Goal: Task Accomplishment & Management: Manage account settings

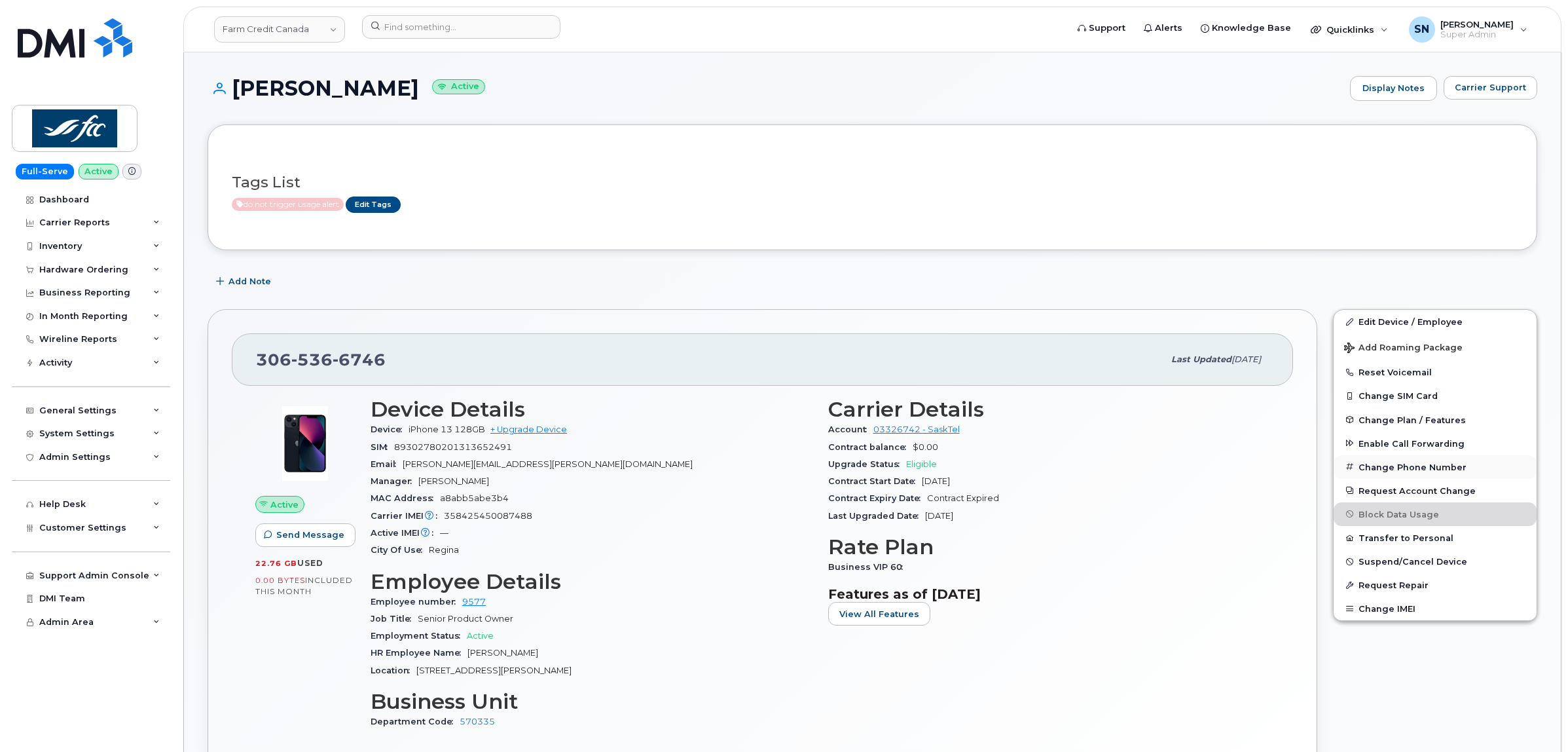
click at [1422, 462] on button "Change Phone Number" at bounding box center [1435, 467] width 203 height 23
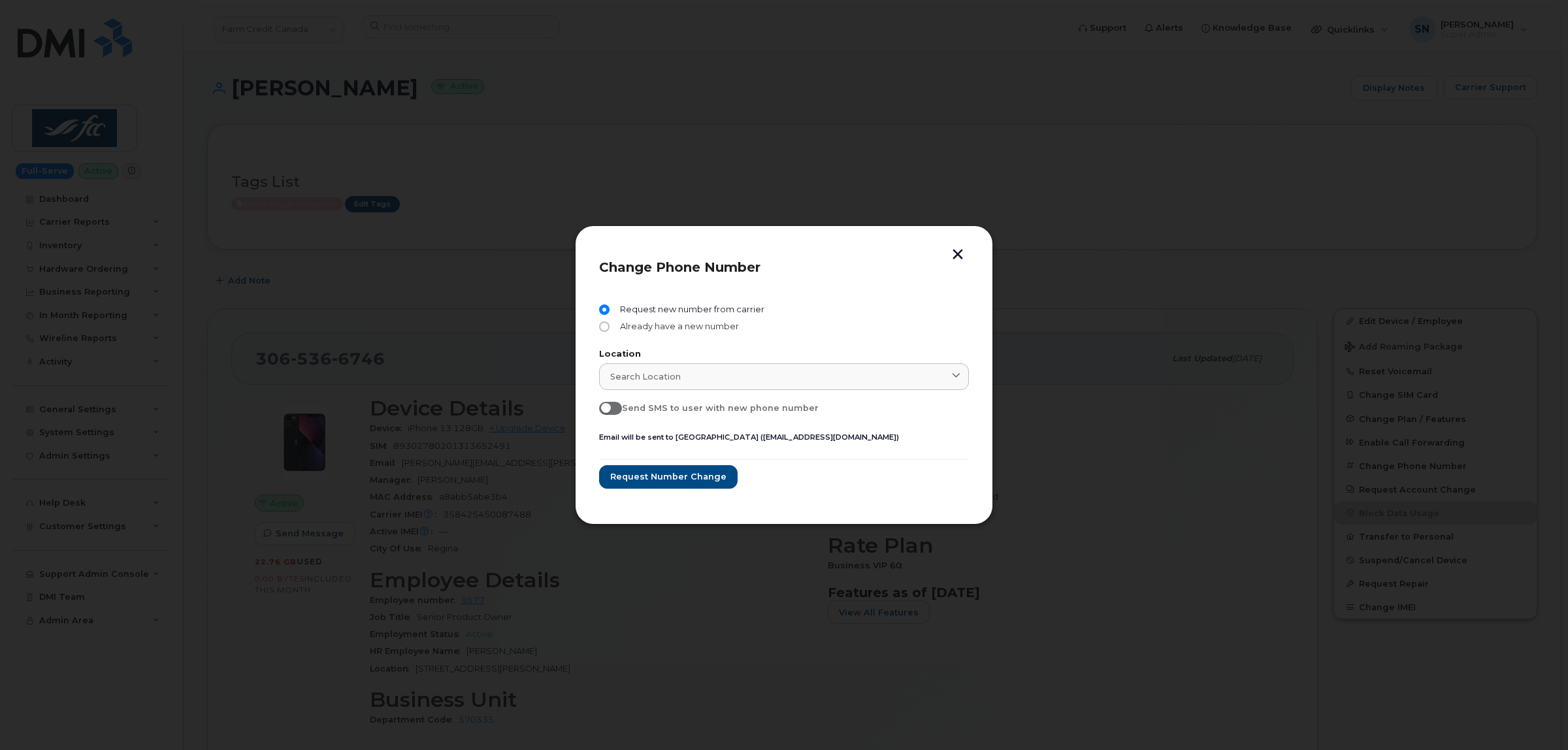
click at [604, 324] on input "Already have a new number" at bounding box center [604, 326] width 10 height 10
radio input "true"
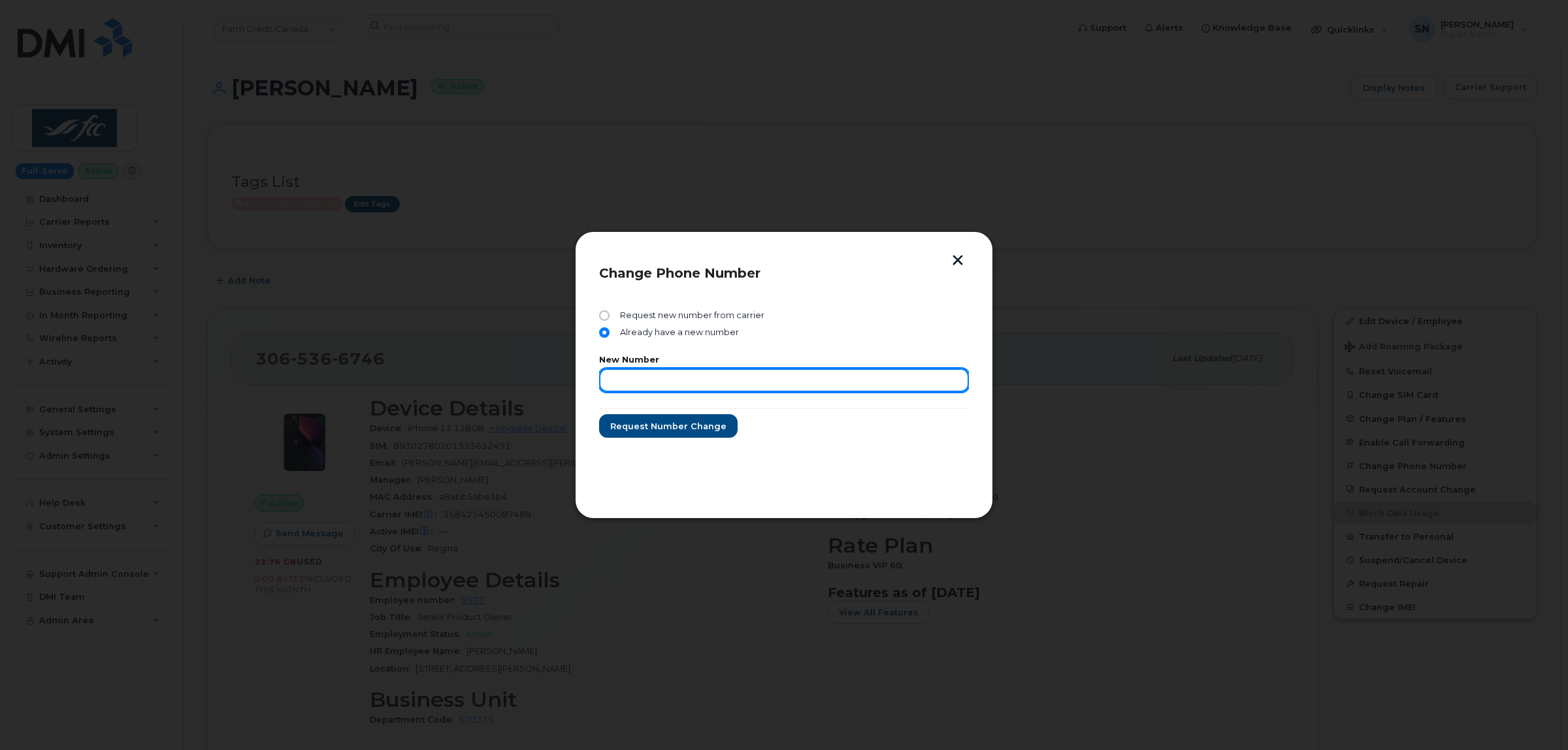
click at [619, 380] on input "text" at bounding box center [784, 380] width 370 height 23
type input "3065205577"
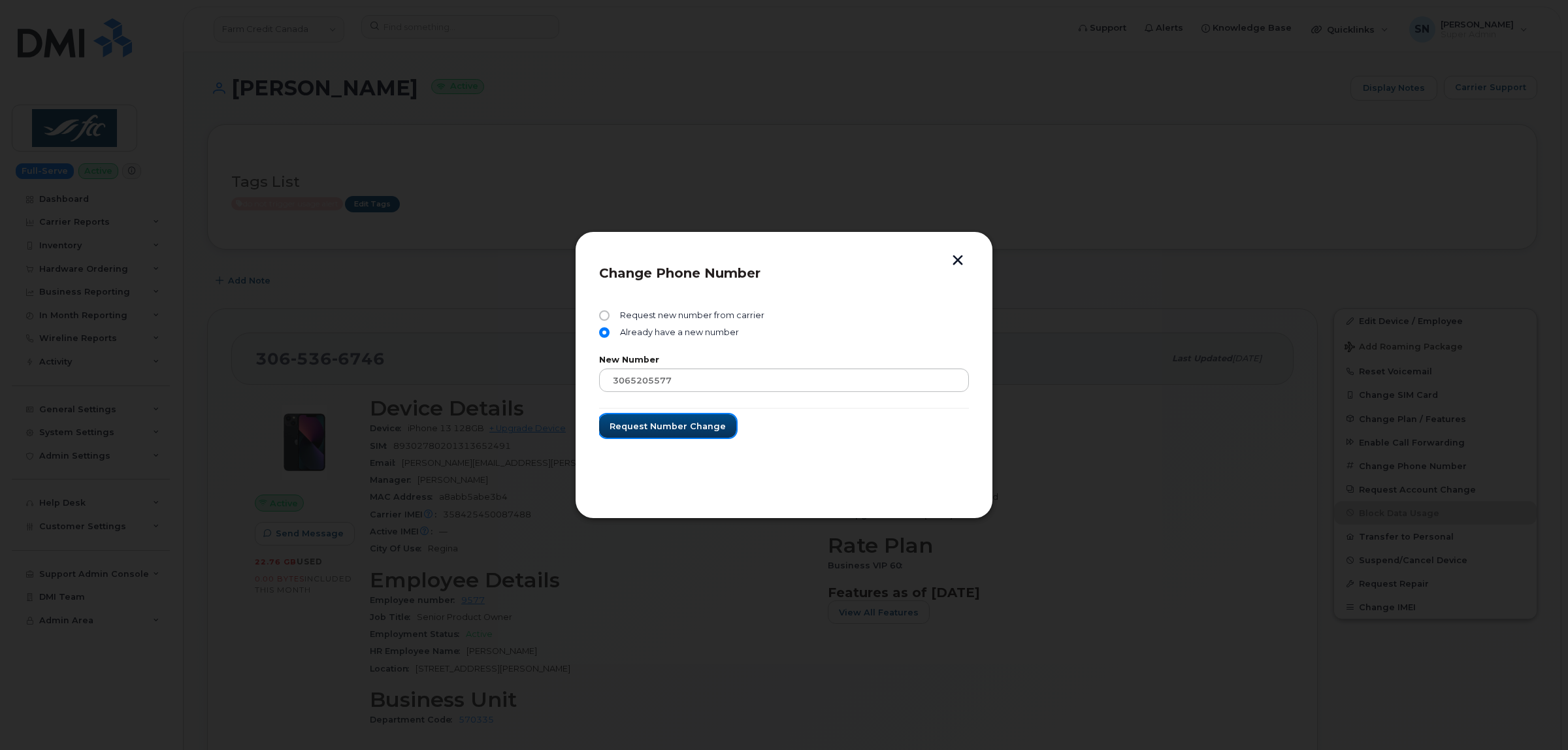
click at [653, 432] on span "Request number change" at bounding box center [668, 426] width 116 height 12
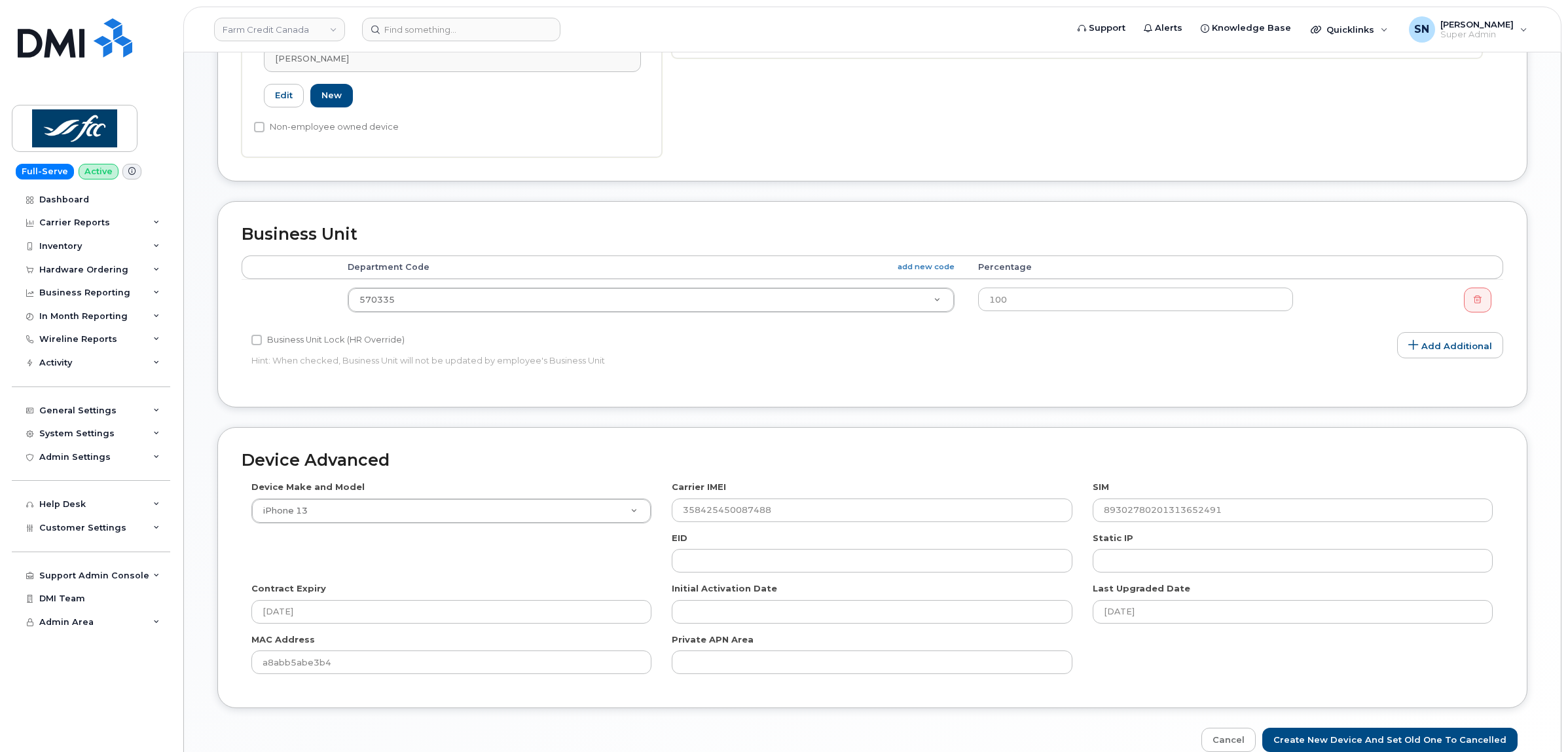
scroll to position [520, 0]
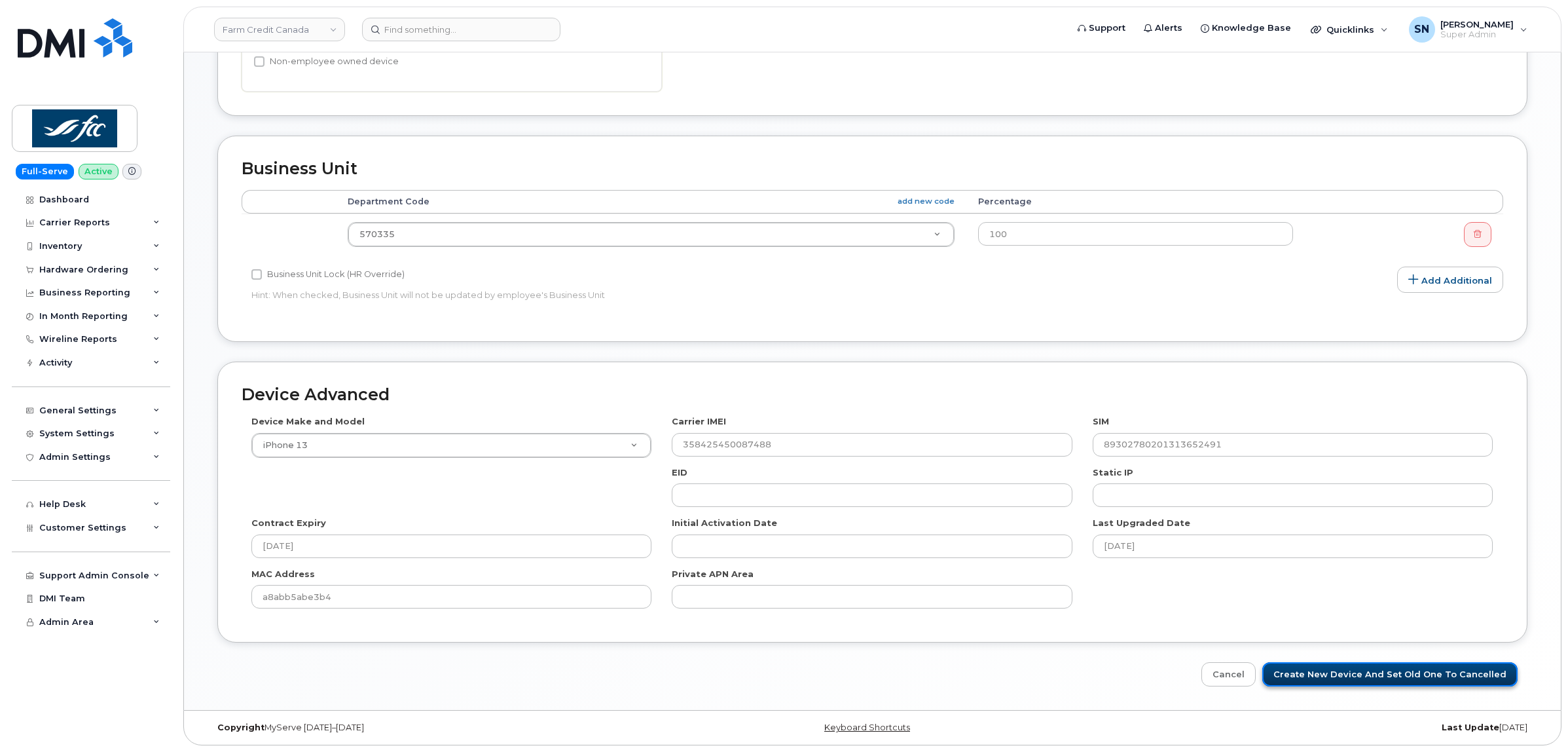
click at [1373, 672] on input "Create New Device and set old one to Cancelled" at bounding box center [1390, 673] width 256 height 24
type input "Saving..."
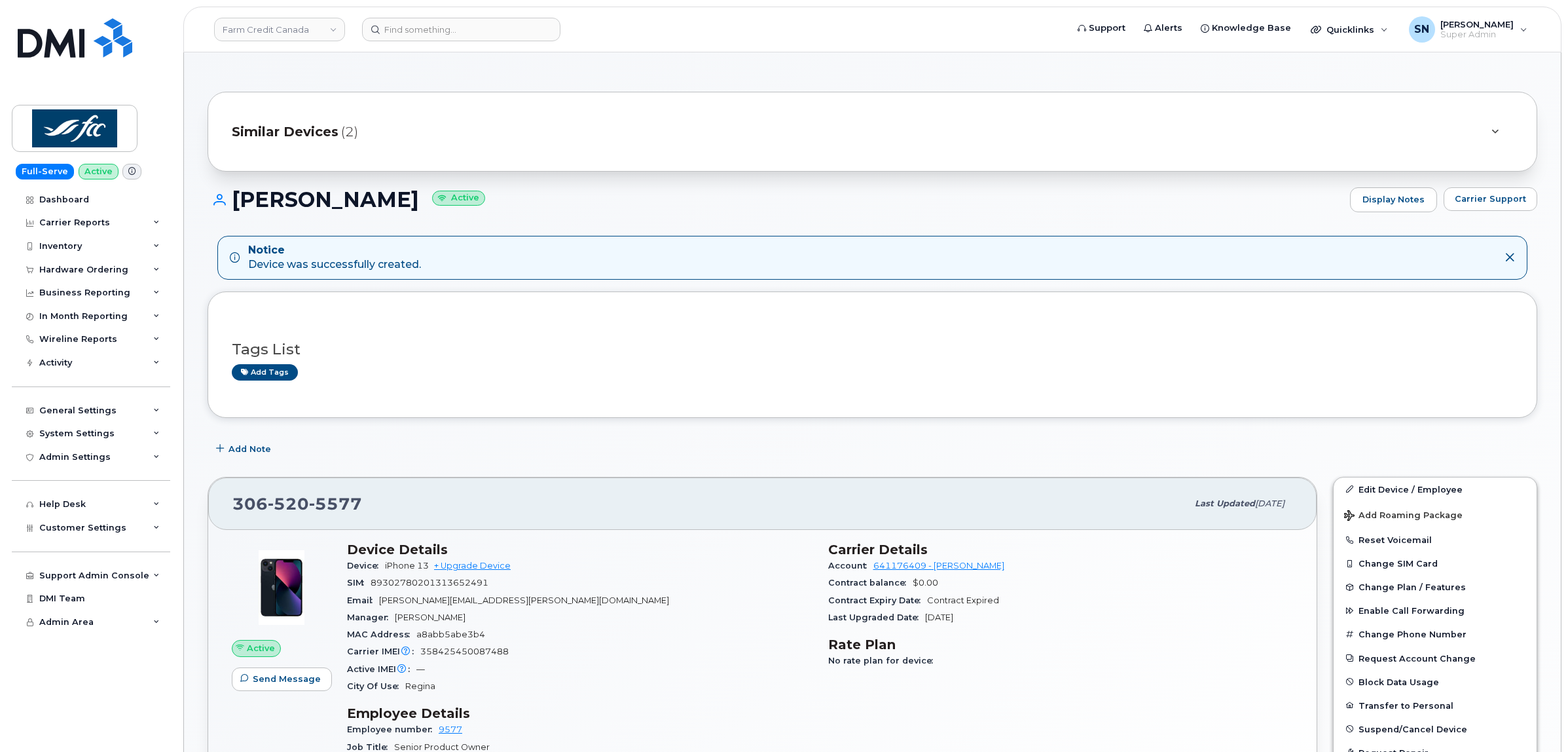
click at [602, 439] on div "Add Note" at bounding box center [872, 449] width 1329 height 23
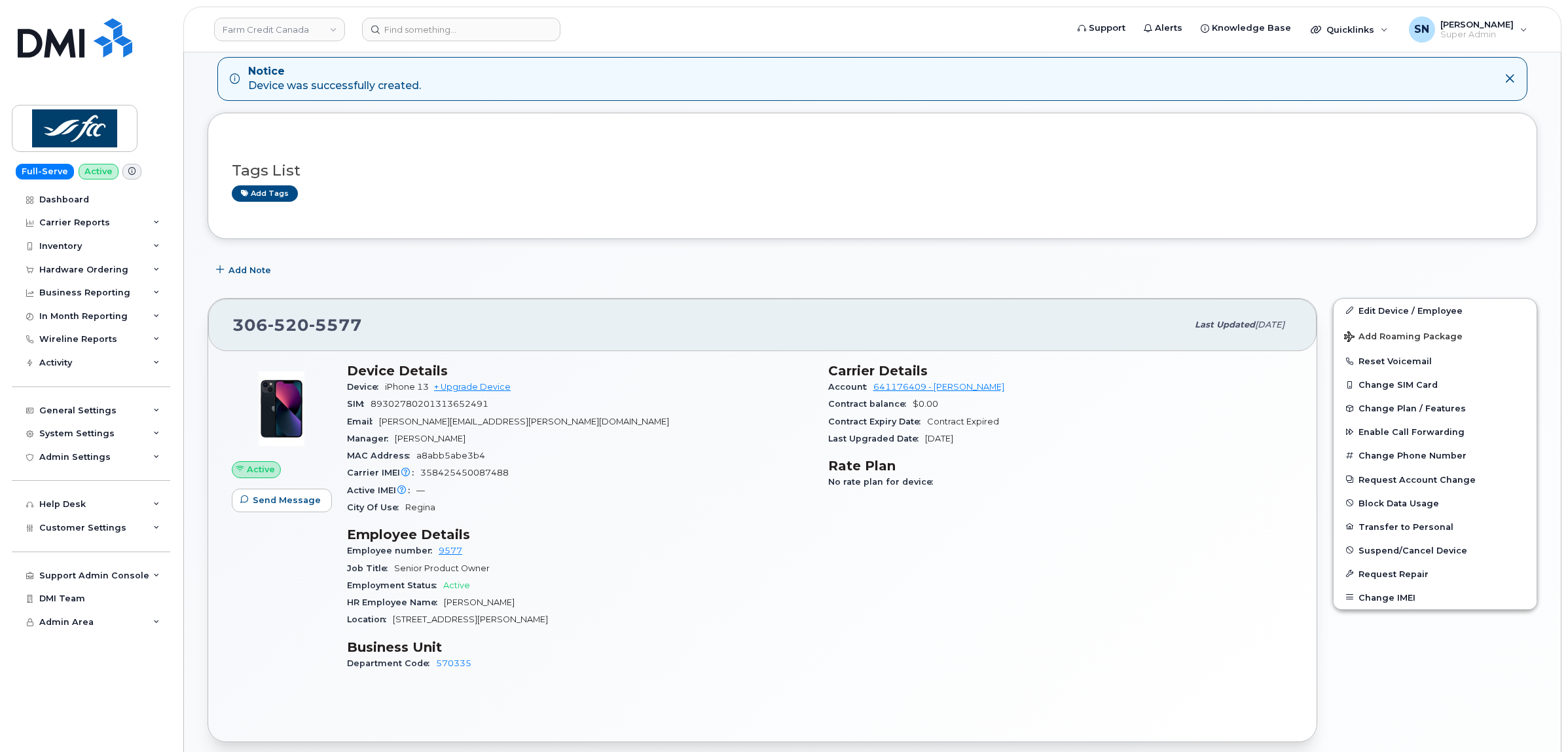
scroll to position [327, 0]
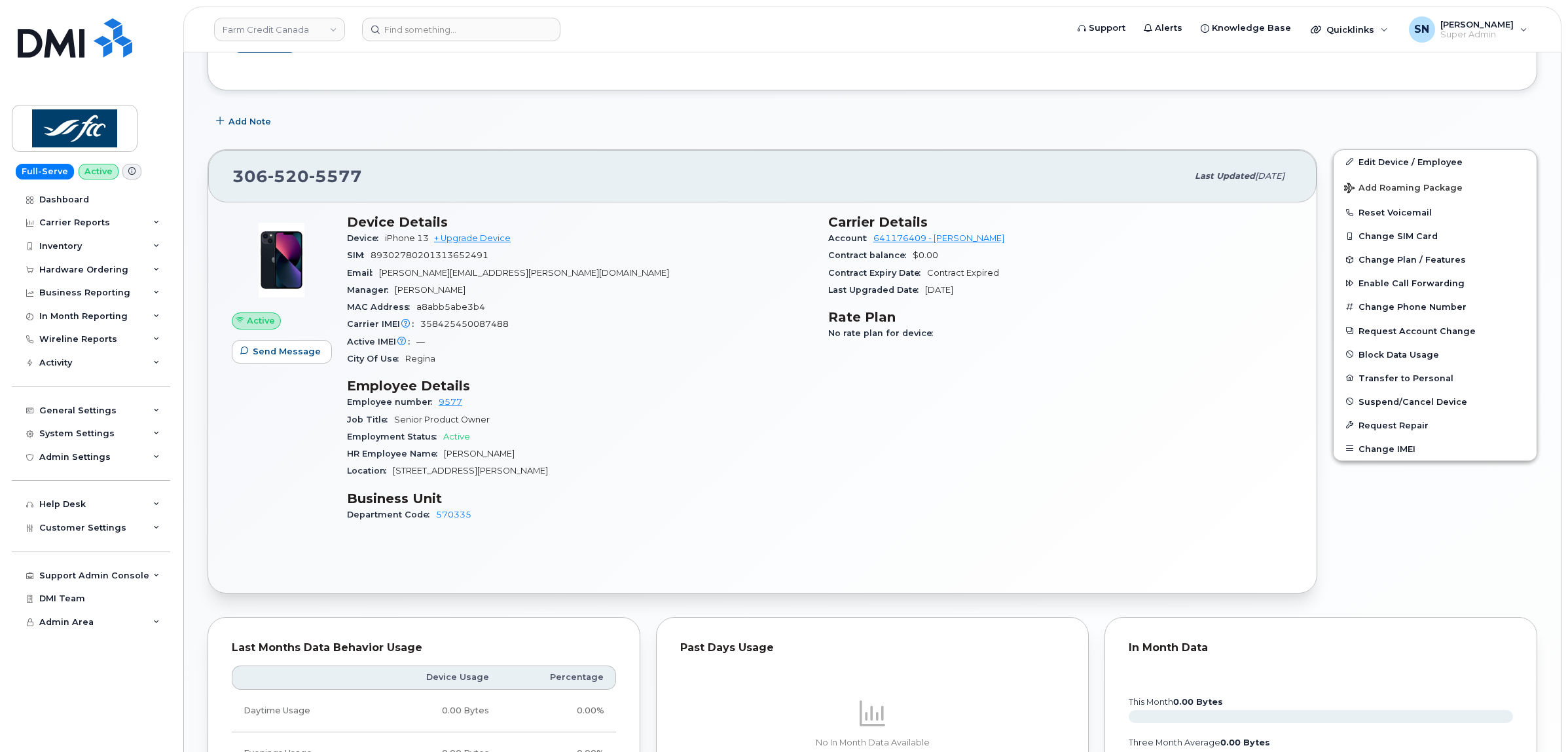
click at [597, 143] on div "306 520 5577 Last updated Oct 09, 2025 Active Send Message Device Details Devic…" at bounding box center [762, 371] width 1126 height 459
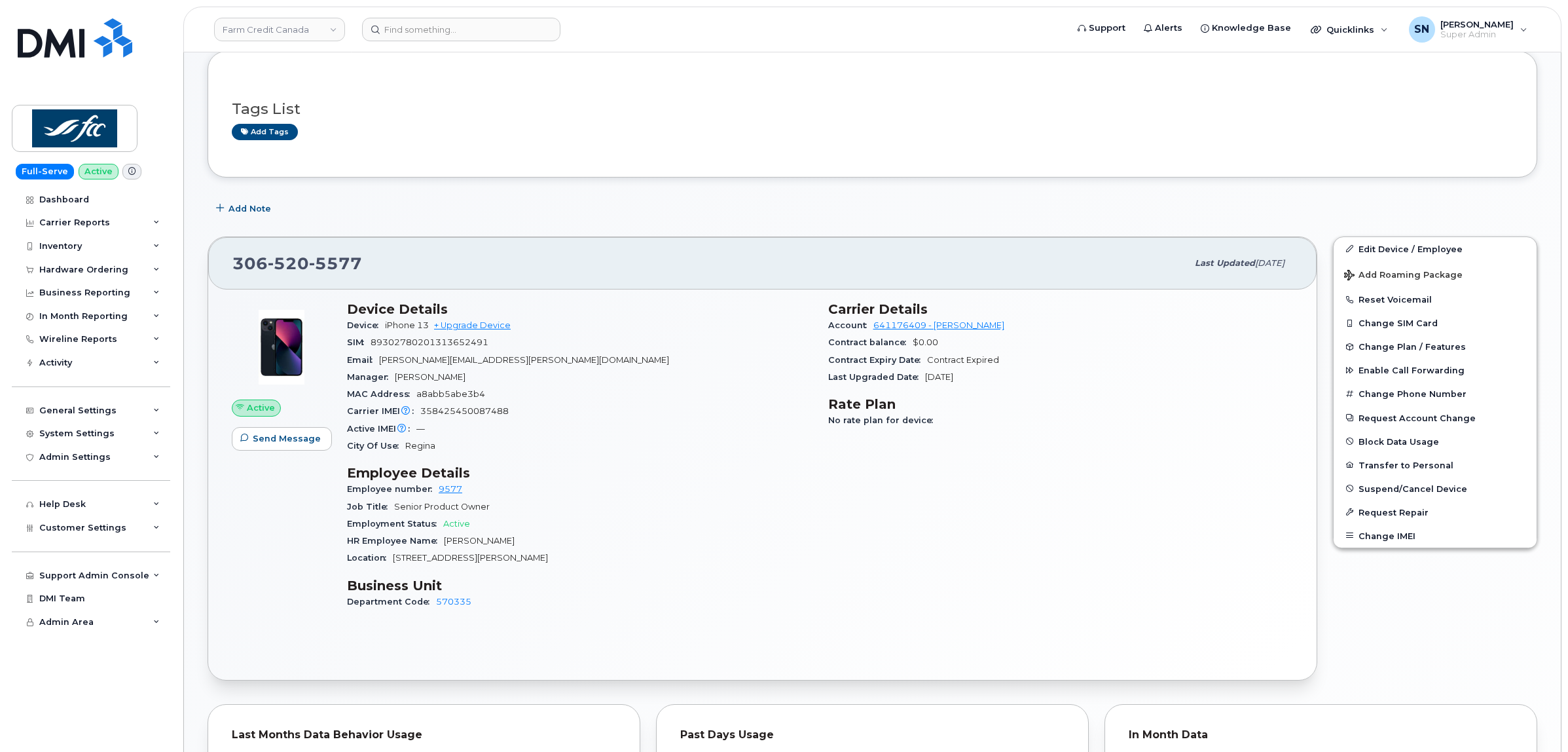
scroll to position [0, 0]
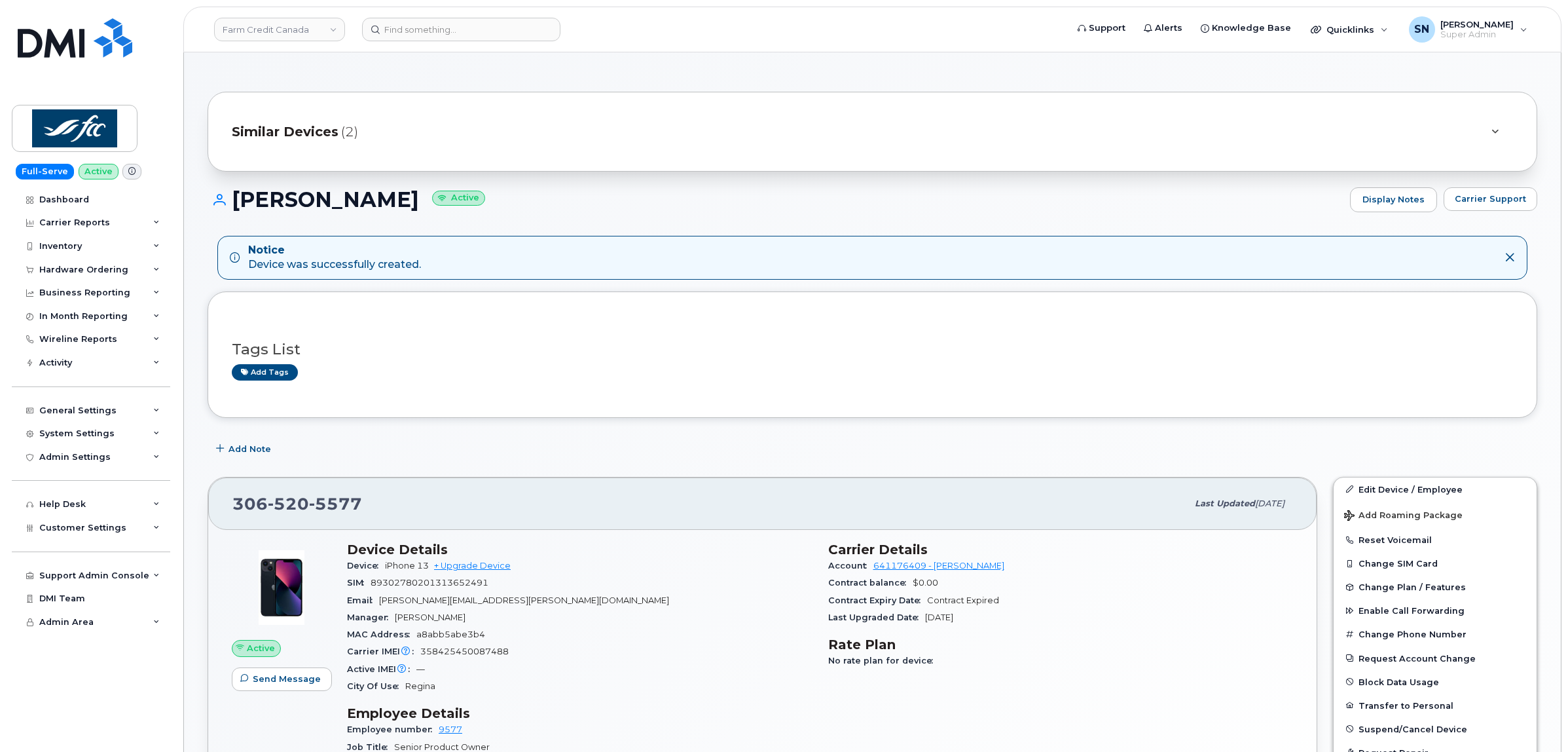
click at [457, 405] on div "Tags List Add tags" at bounding box center [872, 354] width 1329 height 126
click at [664, 217] on div "Chris Vanthuyne Active Display Notes Carrier Support" at bounding box center [872, 211] width 1329 height 49
drag, startPoint x: 233, startPoint y: 198, endPoint x: 419, endPoint y: 201, distance: 186.0
click at [419, 201] on h1 "Chris Vanthuyne Active" at bounding box center [776, 200] width 1136 height 23
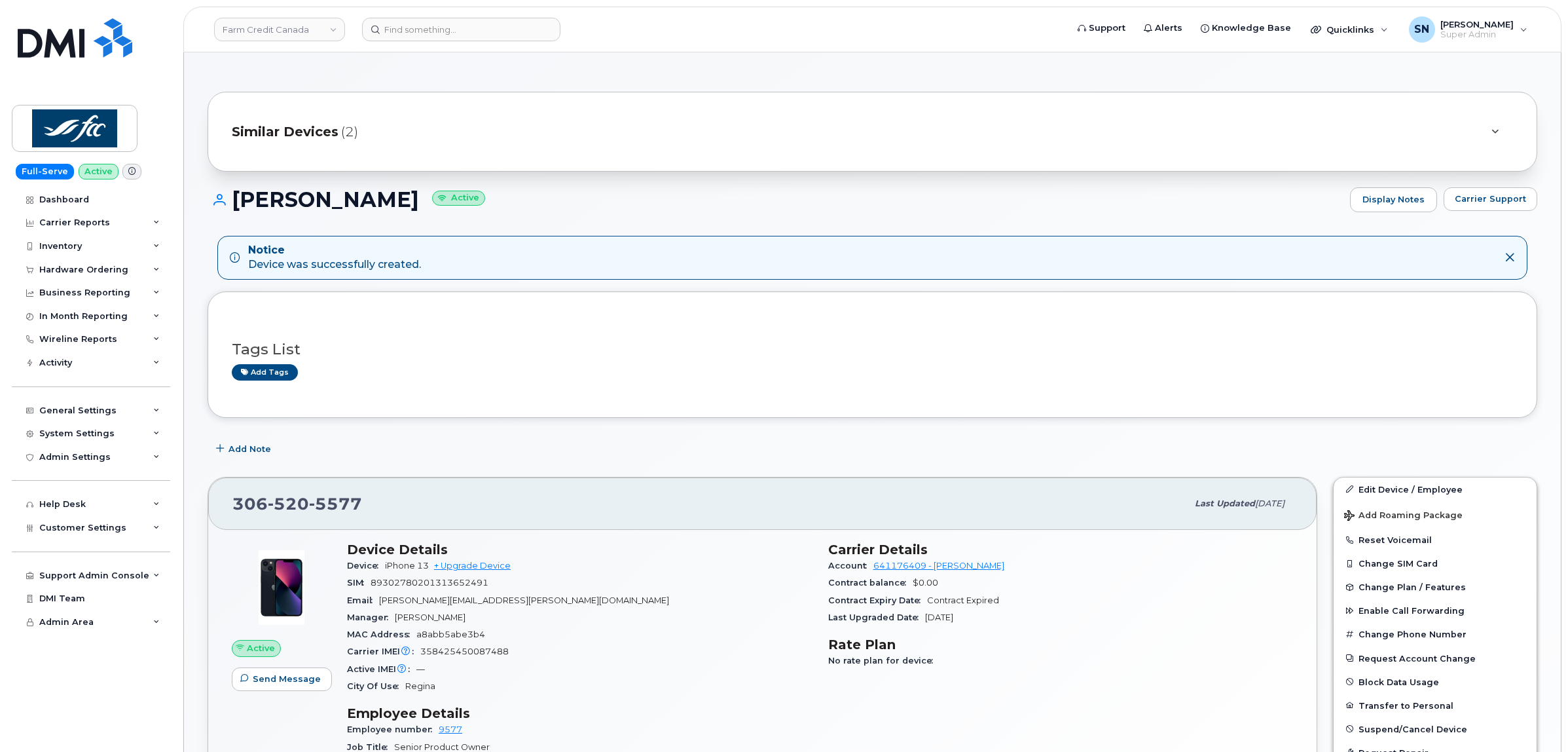
copy h1 "[PERSON_NAME]"
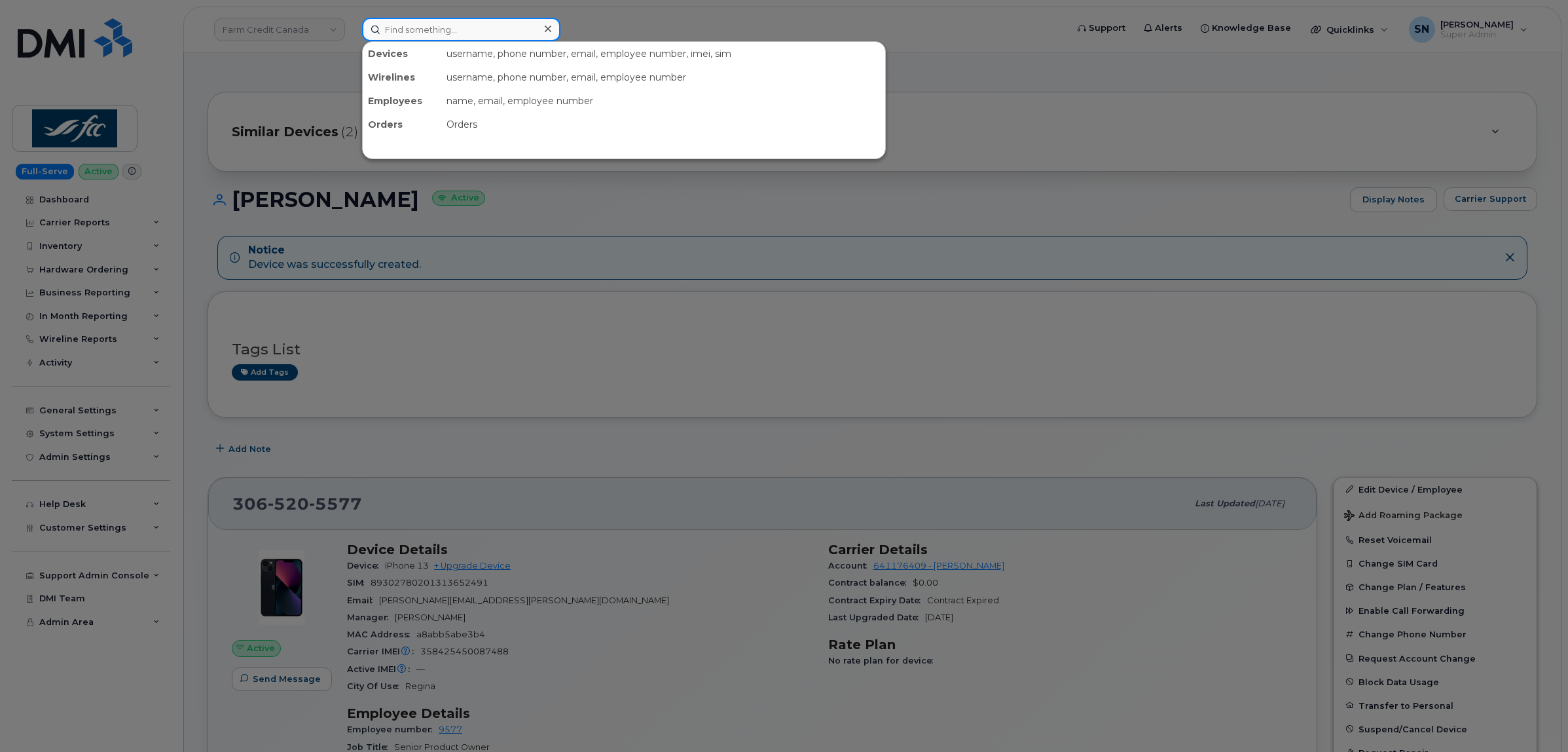
click at [443, 28] on input at bounding box center [461, 29] width 198 height 23
paste input "10037981"
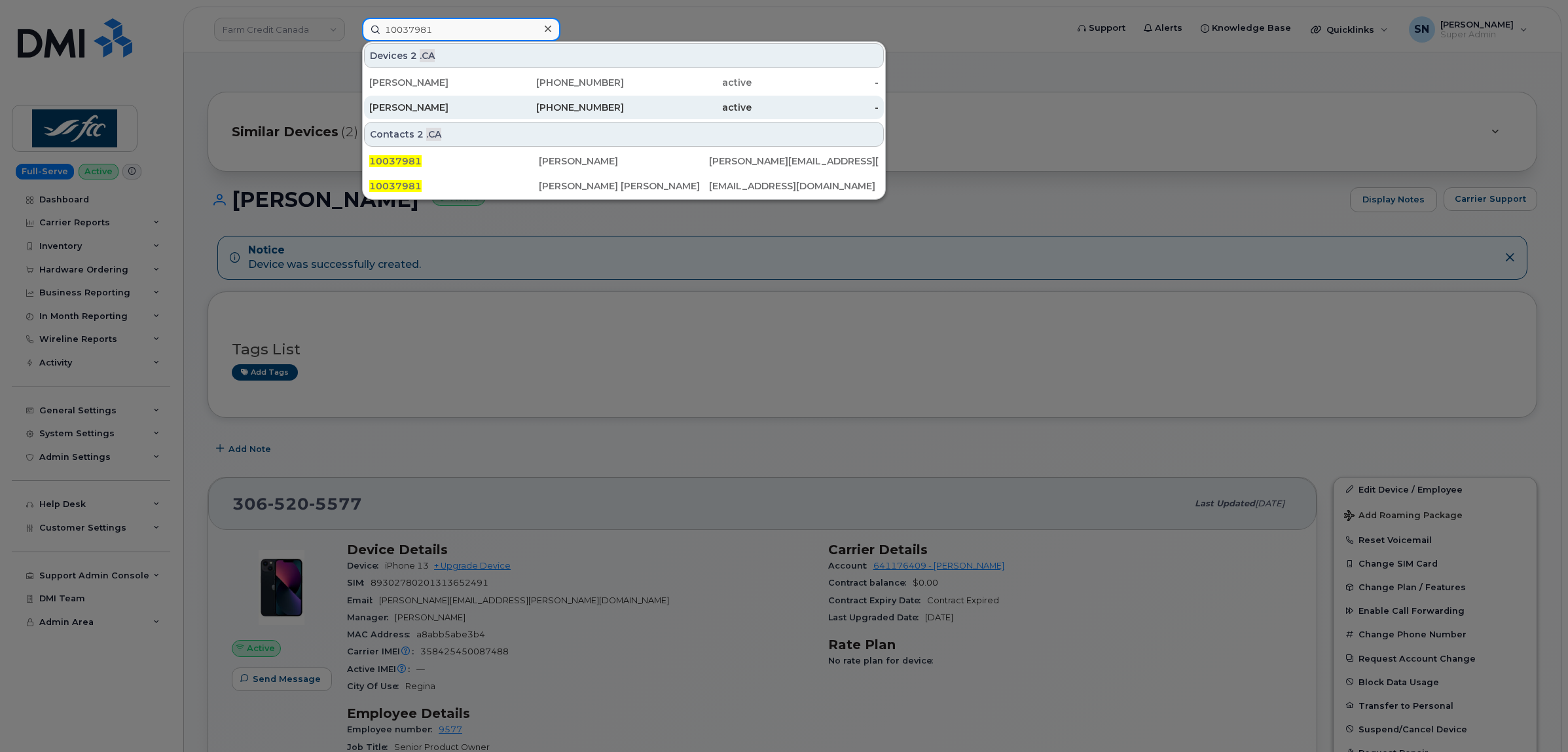
type input "10037981"
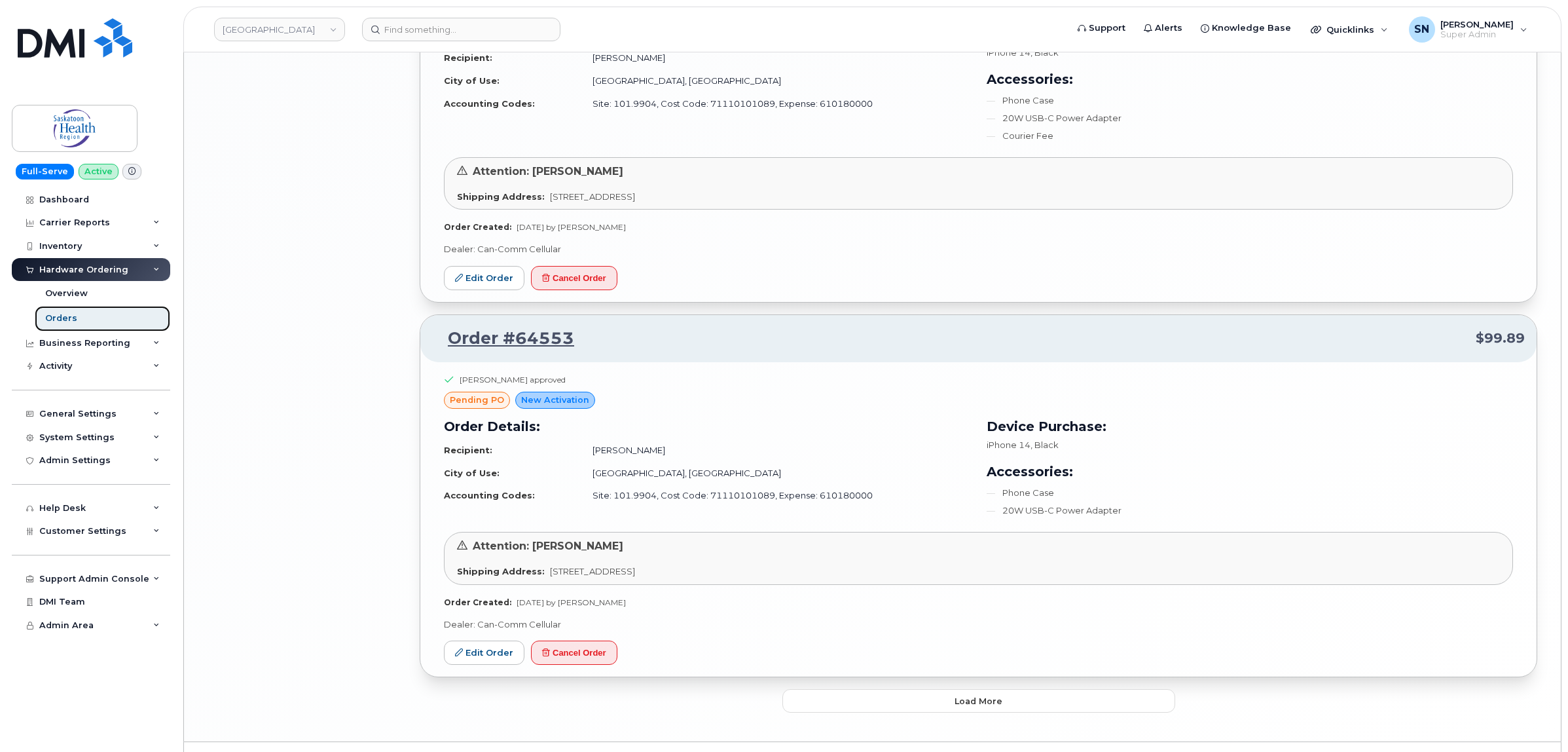
scroll to position [2713, 0]
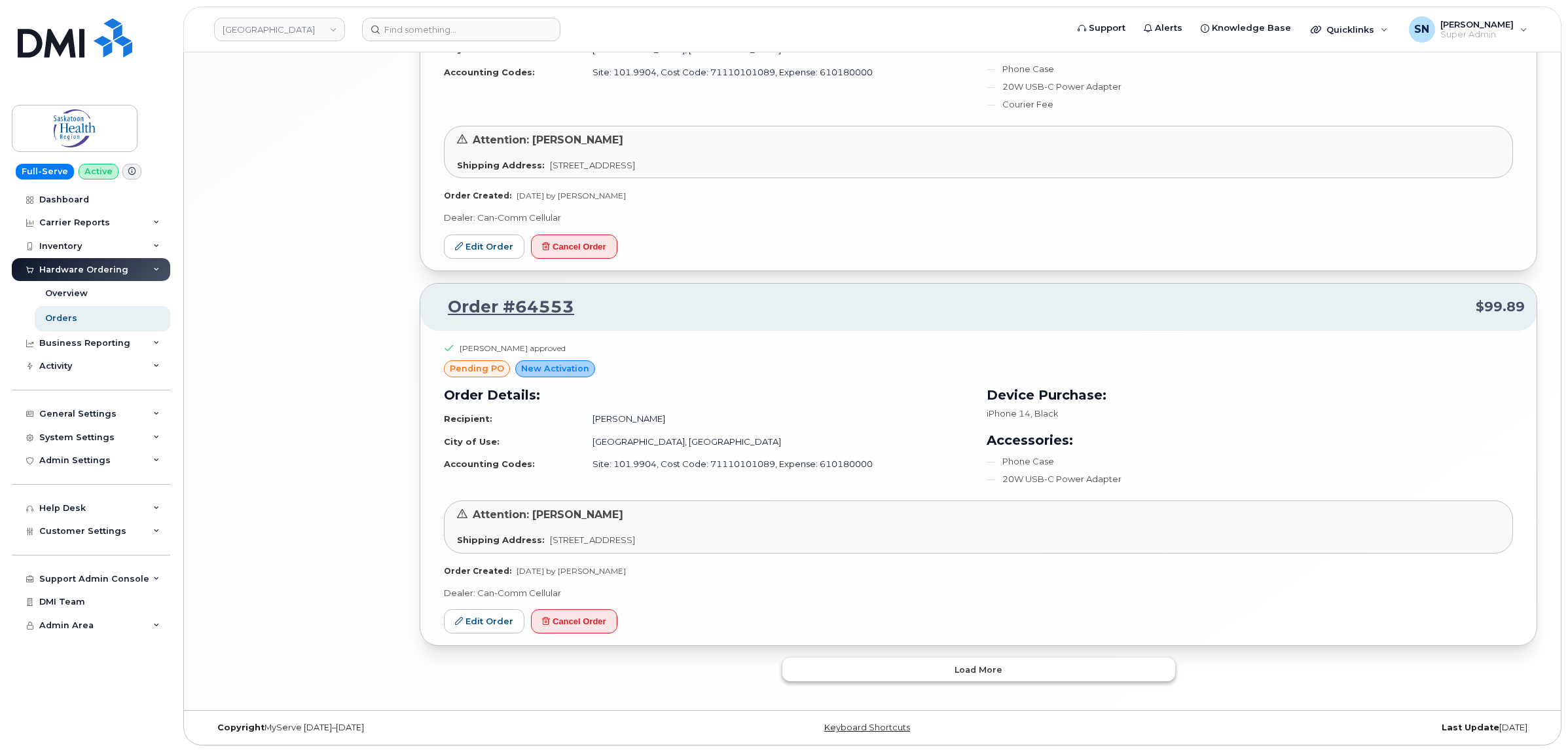
click at [975, 665] on span "Load more" at bounding box center [979, 669] width 48 height 12
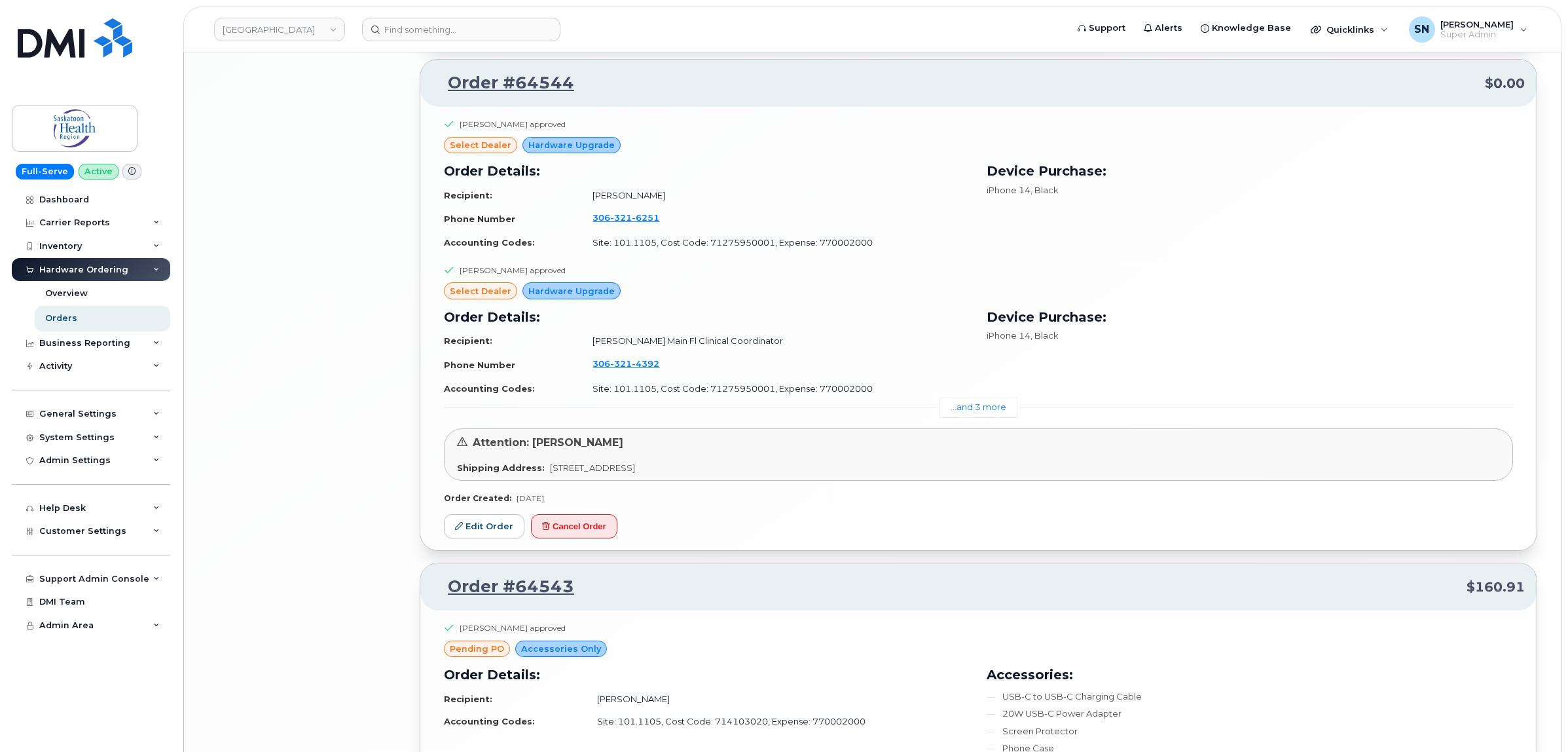
scroll to position [5496, 0]
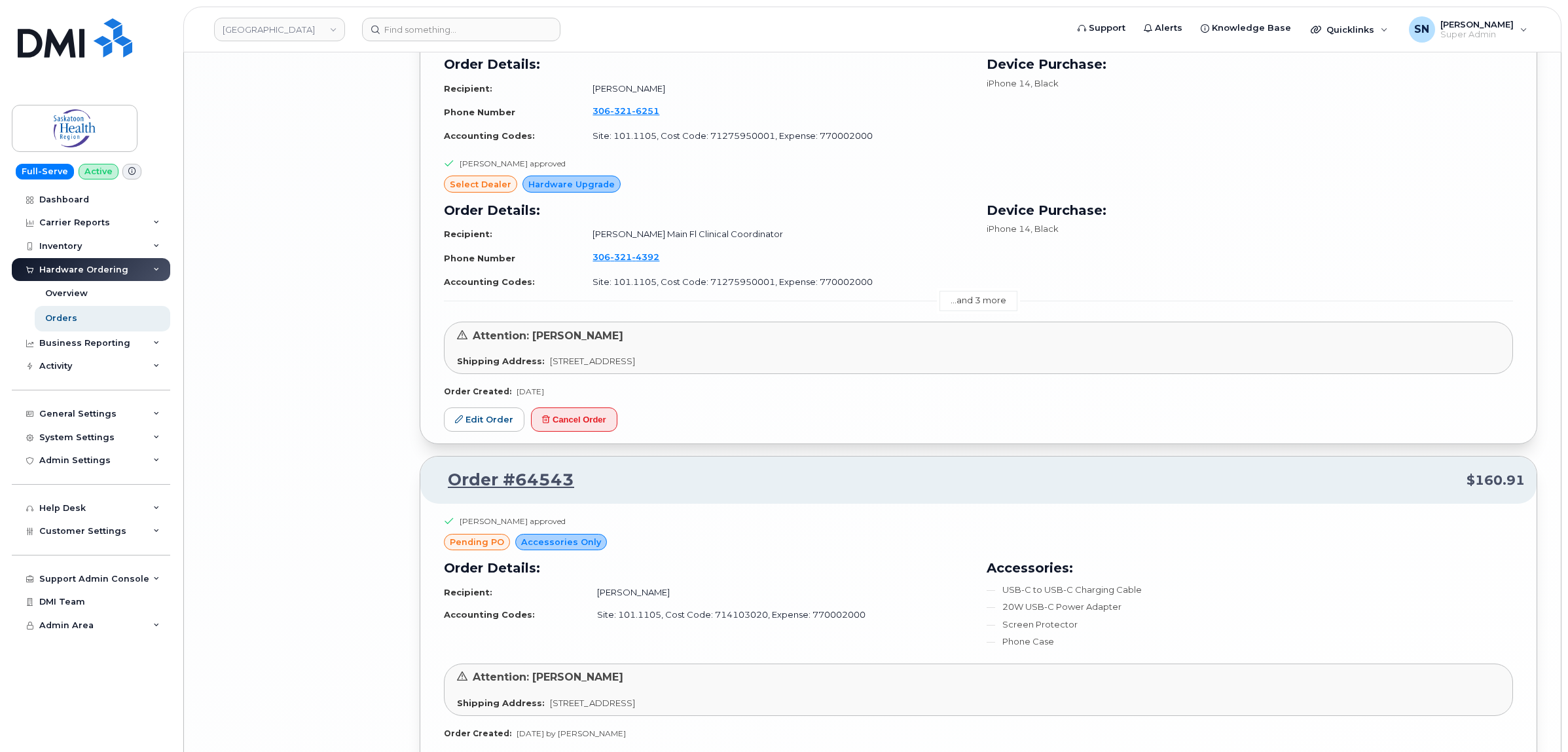
click at [967, 311] on link "...and 3 more" at bounding box center [979, 301] width 78 height 21
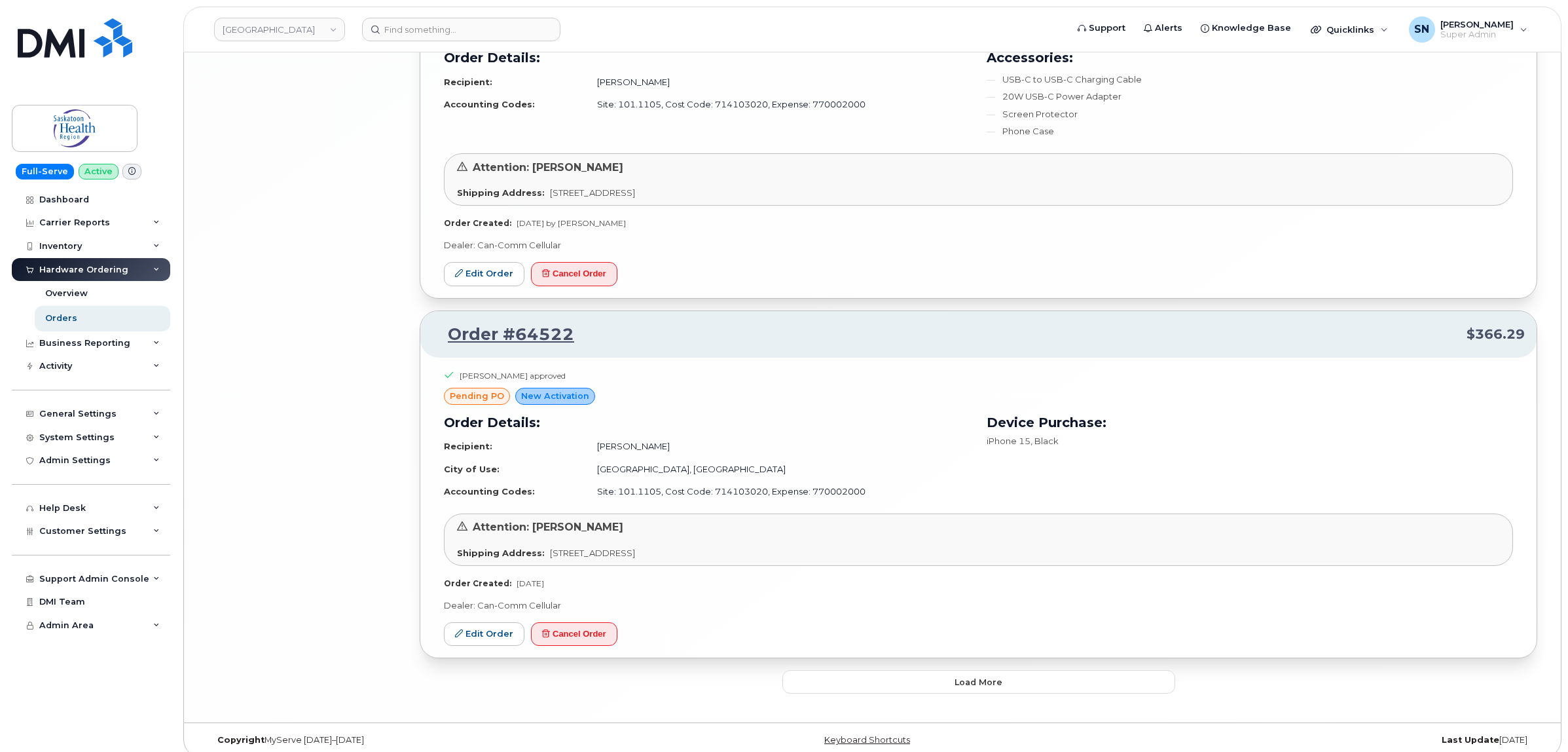
scroll to position [6441, 0]
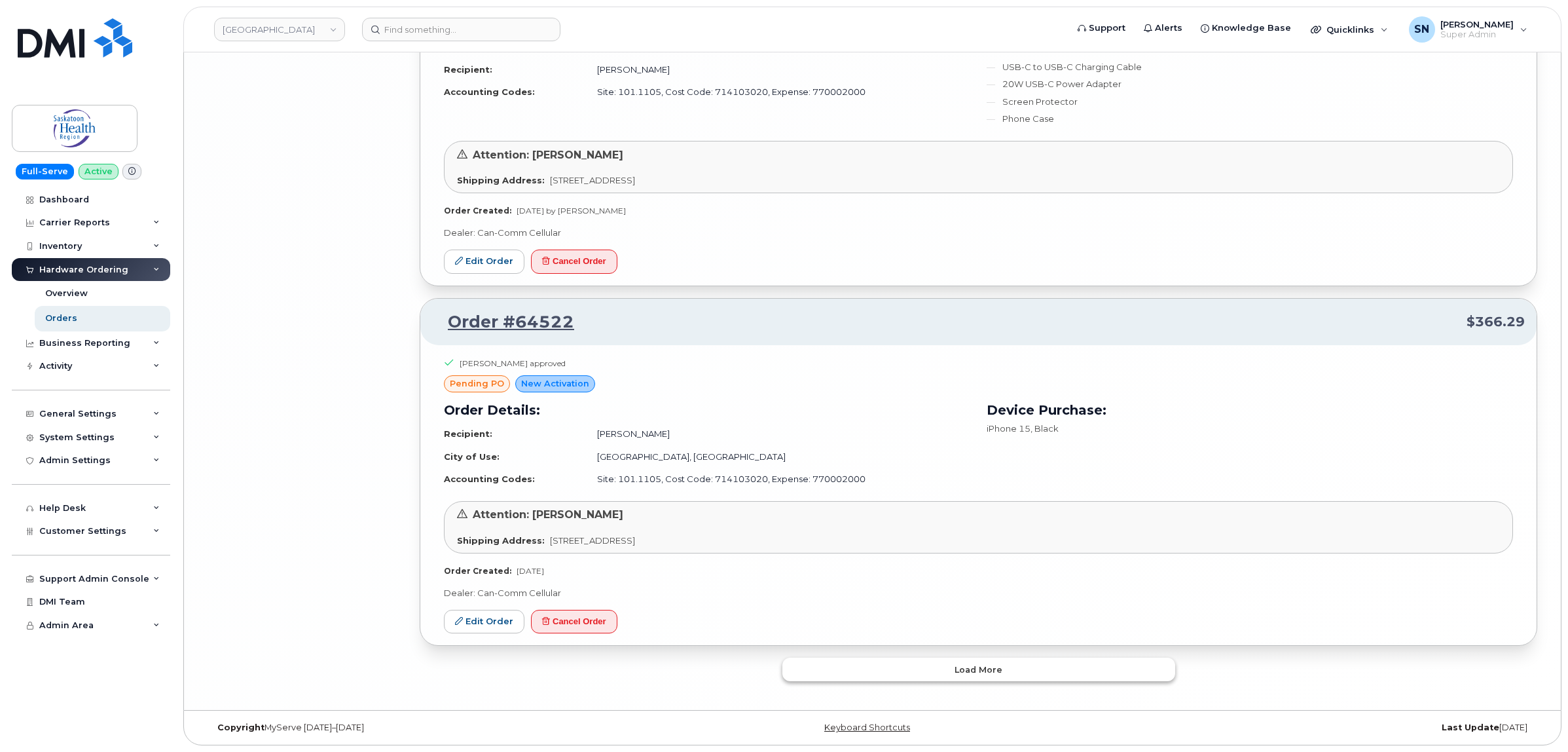
click at [835, 658] on button "Load more" at bounding box center [979, 669] width 393 height 23
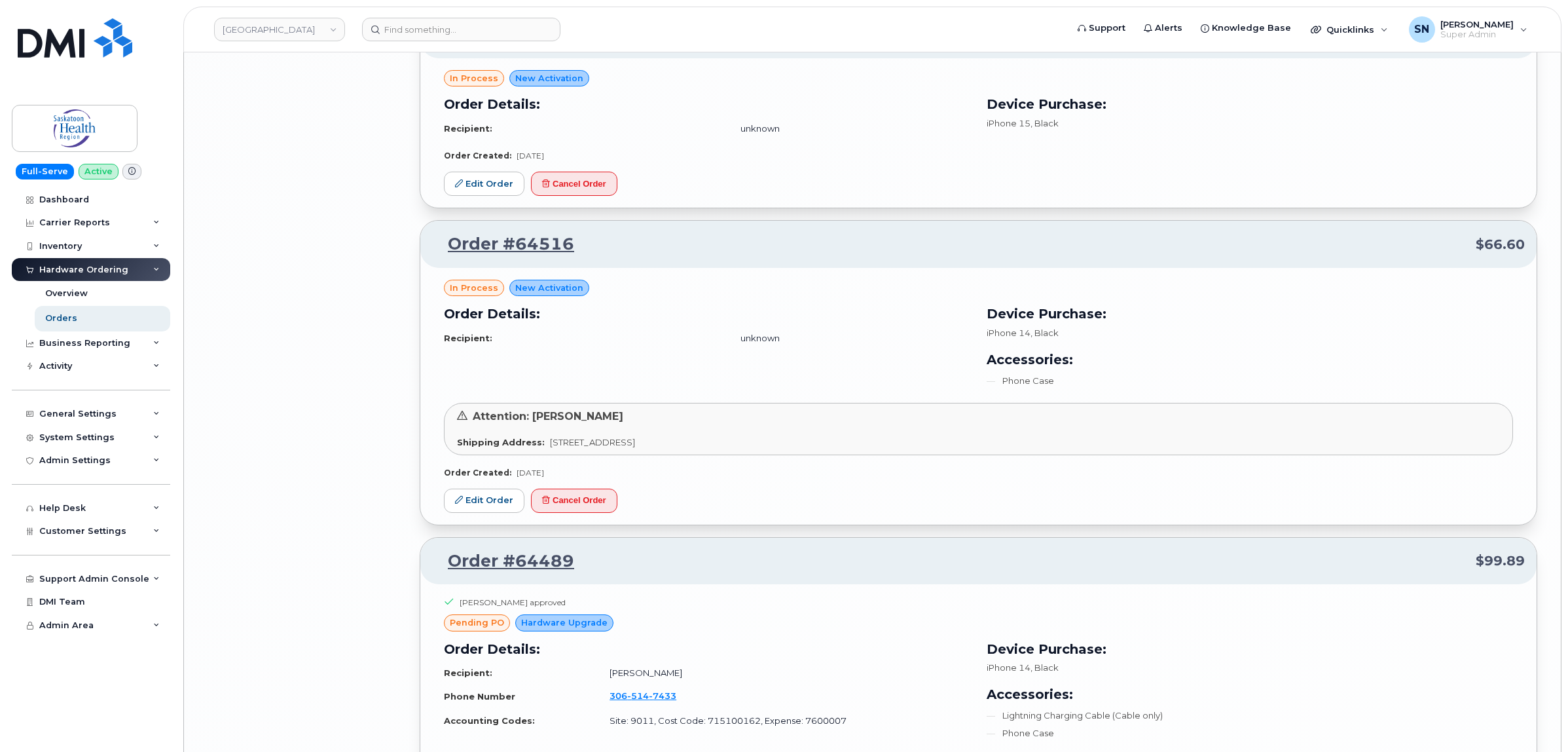
scroll to position [7505, 0]
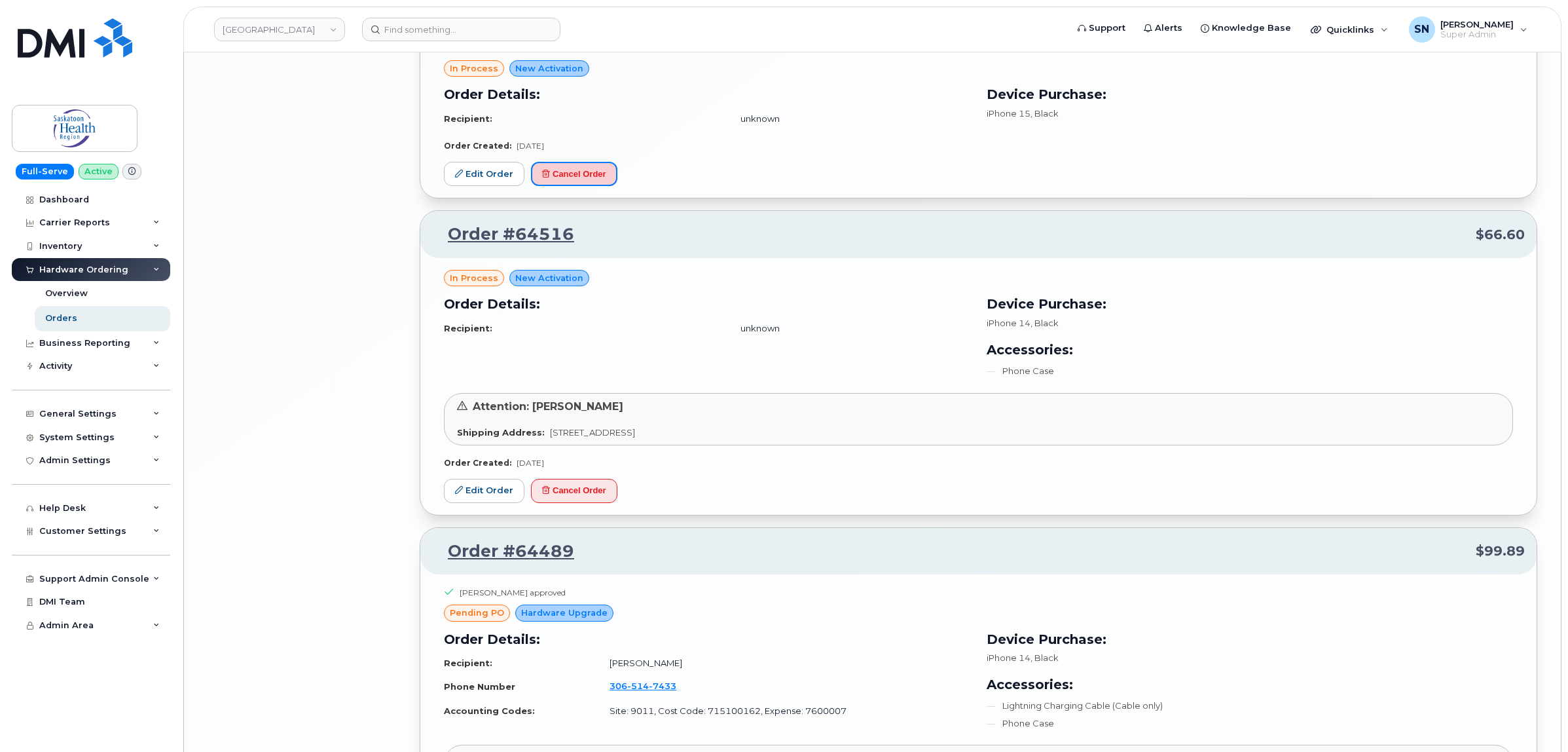
click at [562, 175] on button "Cancel Order" at bounding box center [574, 174] width 86 height 24
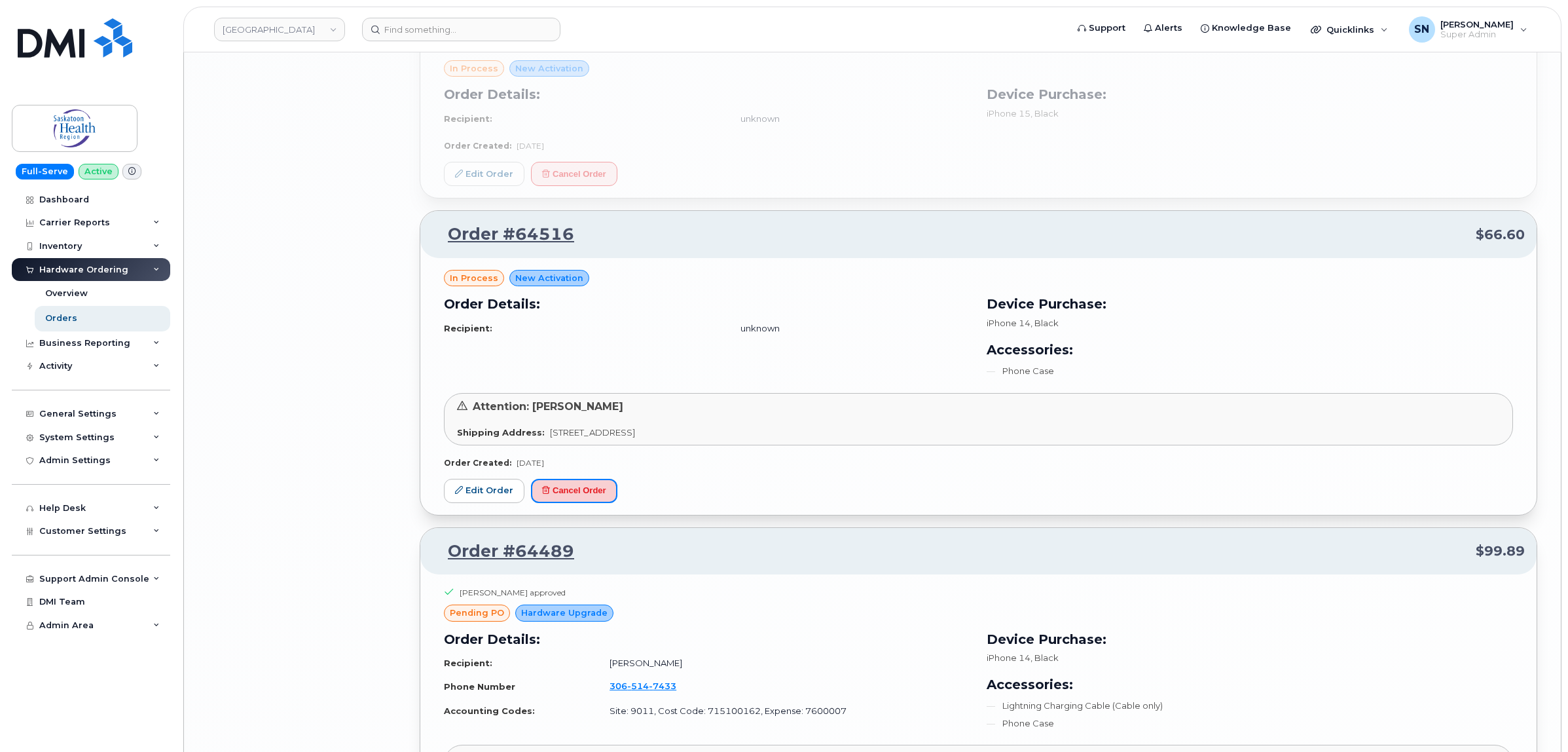
drag, startPoint x: 613, startPoint y: 491, endPoint x: 853, endPoint y: 48, distance: 503.8
click at [613, 489] on button "Cancel Order" at bounding box center [574, 490] width 86 height 24
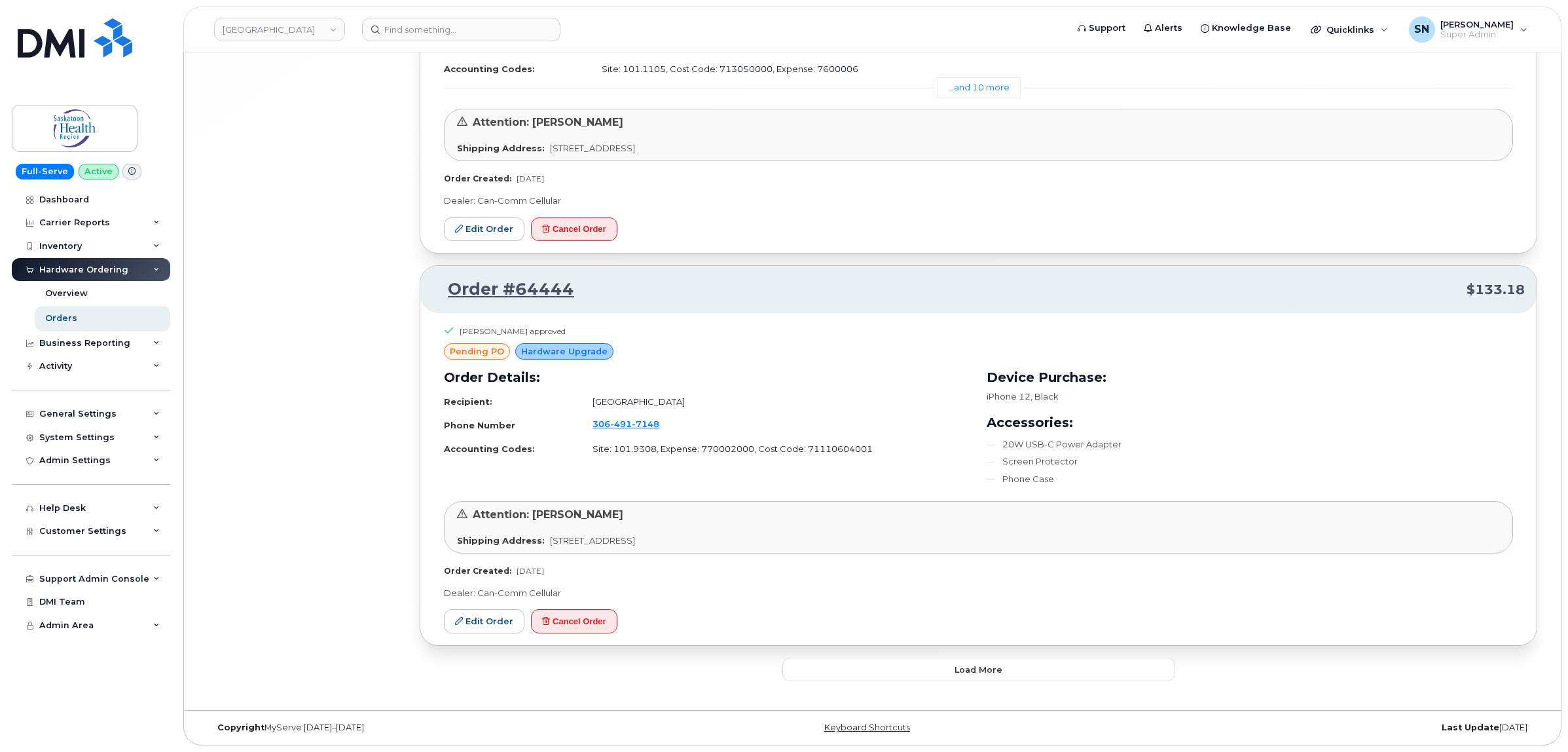
scroll to position [9647, 0]
drag, startPoint x: 960, startPoint y: 669, endPoint x: 951, endPoint y: 665, distance: 9.8
click at [960, 669] on span "Load more" at bounding box center [979, 669] width 48 height 12
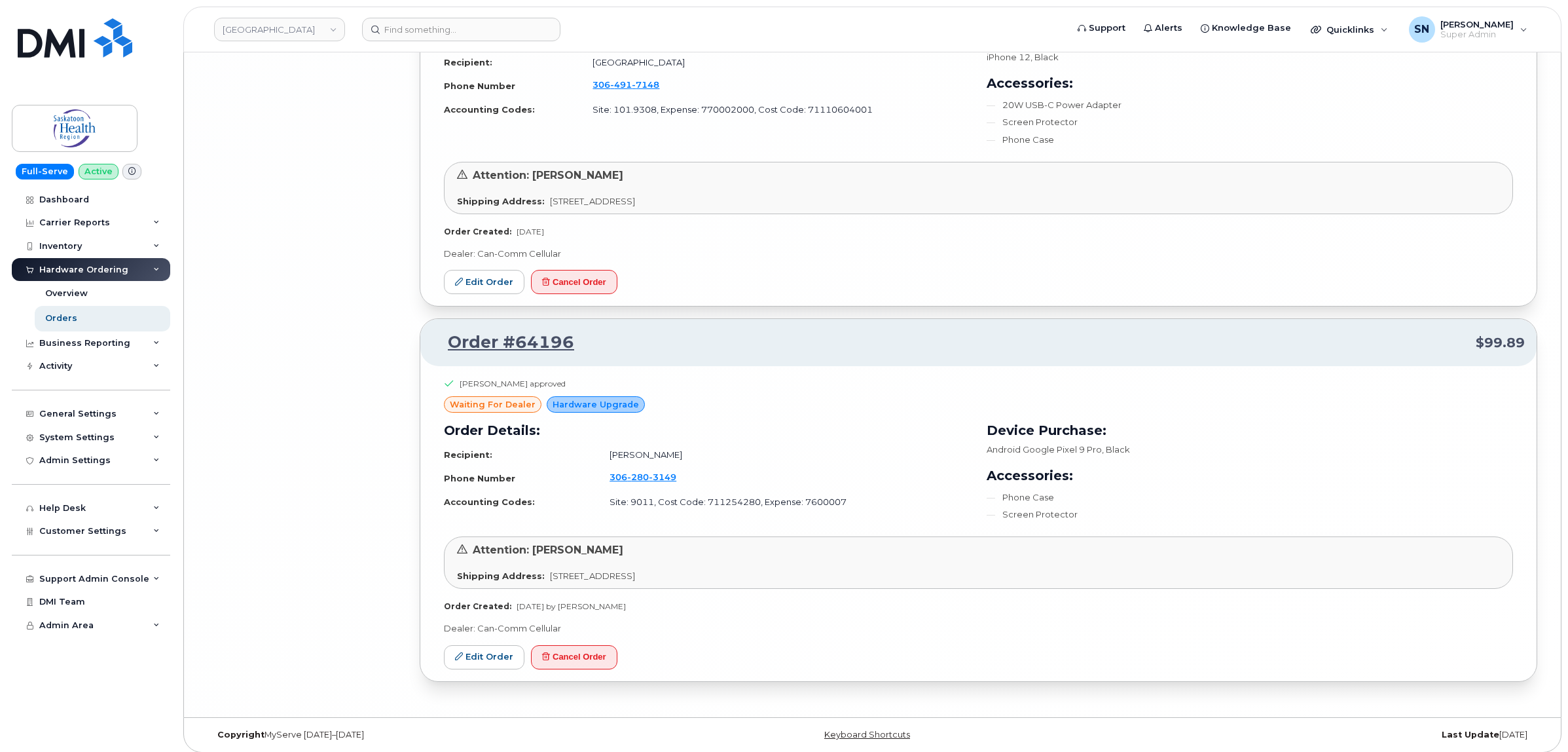
scroll to position [9994, 0]
